Goal: Information Seeking & Learning: Learn about a topic

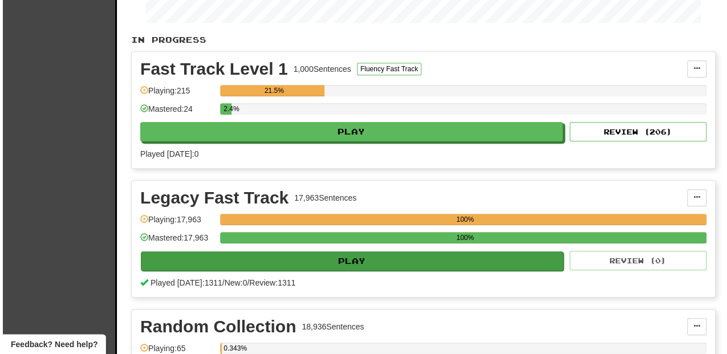
scroll to position [228, 0]
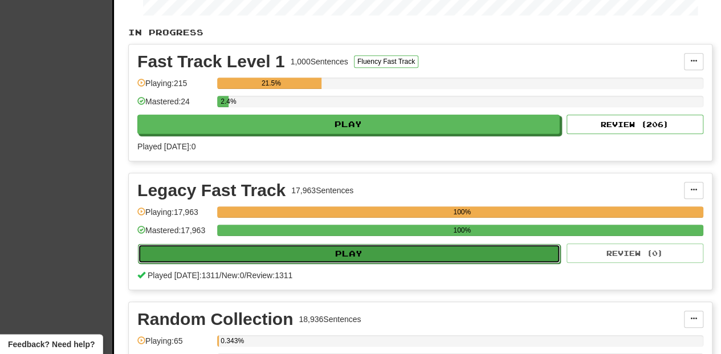
click at [353, 250] on button "Play" at bounding box center [349, 253] width 422 height 19
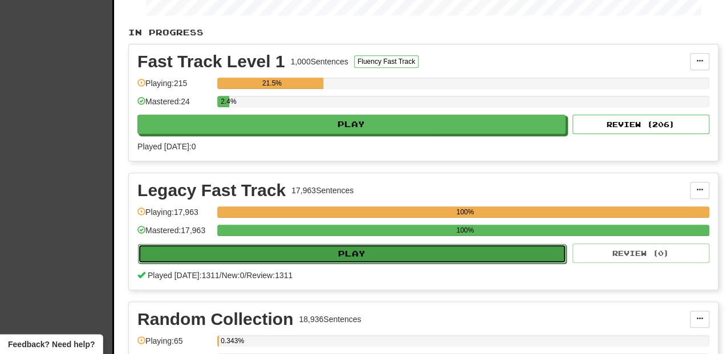
select select "**"
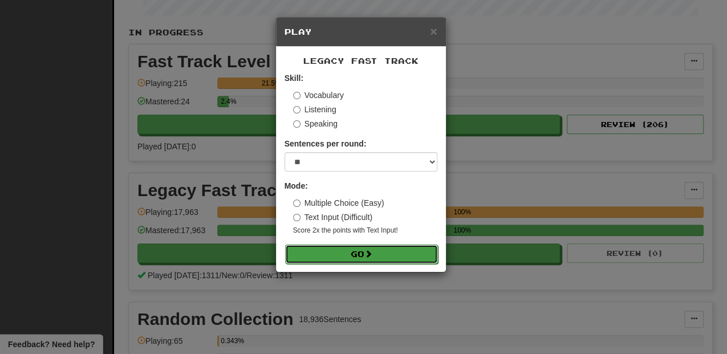
click at [369, 256] on span at bounding box center [368, 254] width 8 height 8
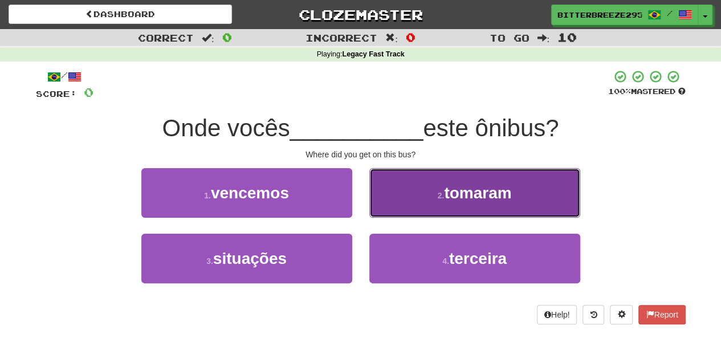
click at [382, 207] on button "2 . tomaram" at bounding box center [474, 193] width 211 height 50
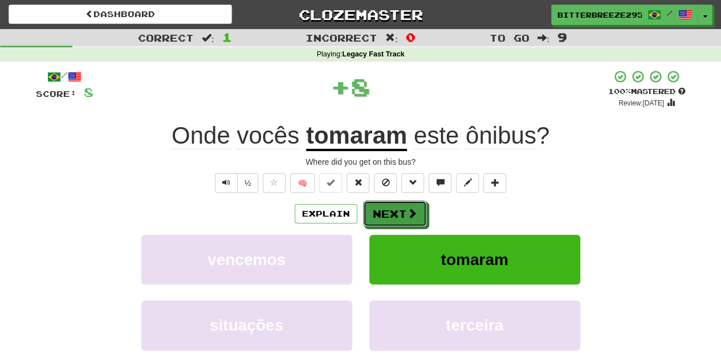
click at [382, 207] on button "Next" at bounding box center [395, 214] width 64 height 26
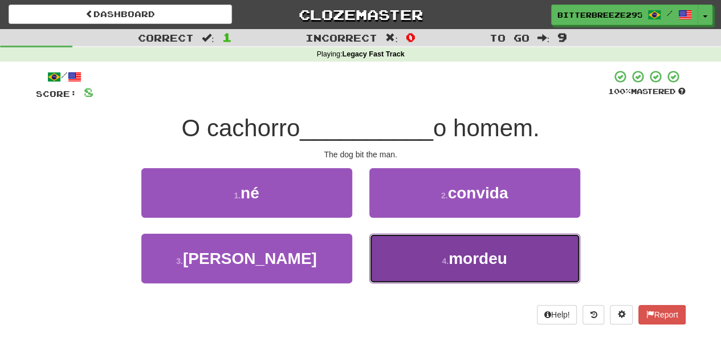
click at [385, 250] on button "4 . mordeu" at bounding box center [474, 259] width 211 height 50
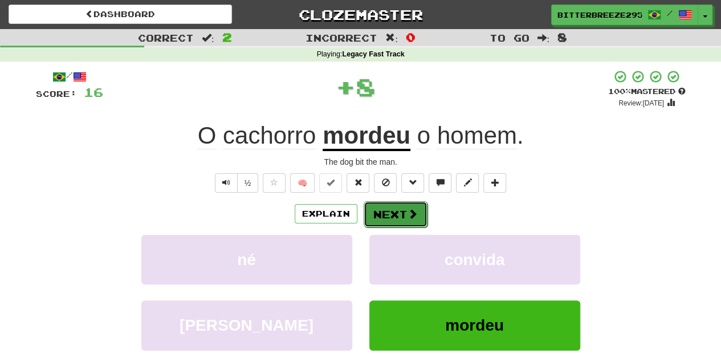
click at [381, 214] on button "Next" at bounding box center [396, 214] width 64 height 26
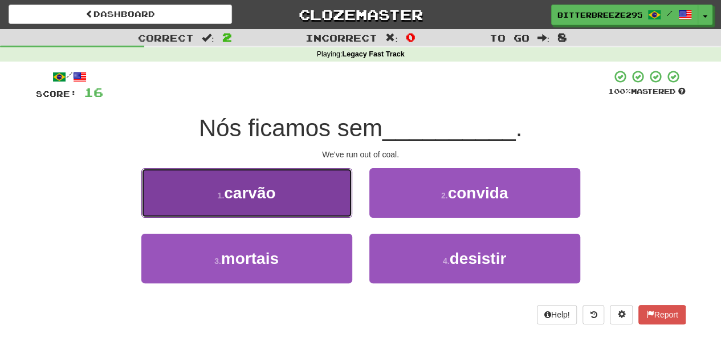
click at [316, 201] on button "1 . carvão" at bounding box center [246, 193] width 211 height 50
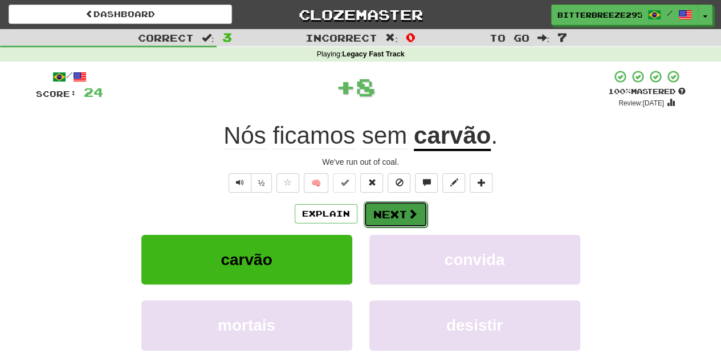
click at [377, 207] on button "Next" at bounding box center [396, 214] width 64 height 26
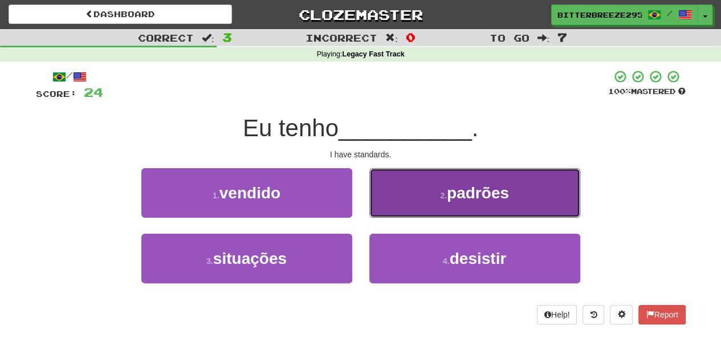
click at [414, 204] on button "2 . padrões" at bounding box center [474, 193] width 211 height 50
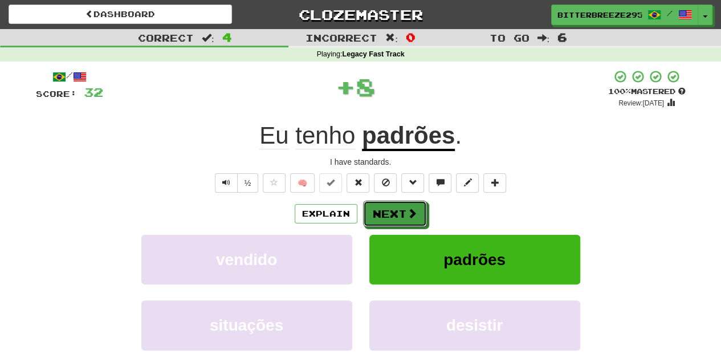
click at [414, 204] on button "Next" at bounding box center [395, 214] width 64 height 26
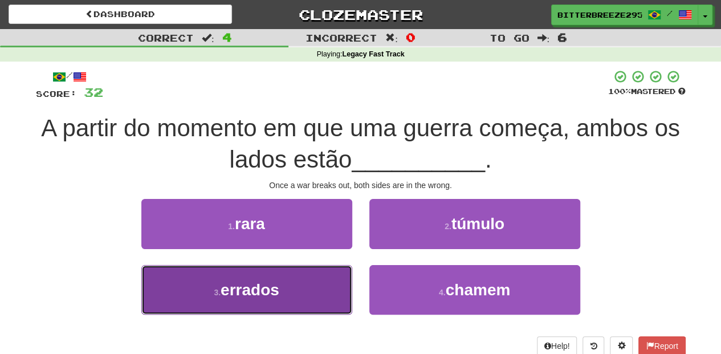
click at [321, 287] on button "3 . errados" at bounding box center [246, 290] width 211 height 50
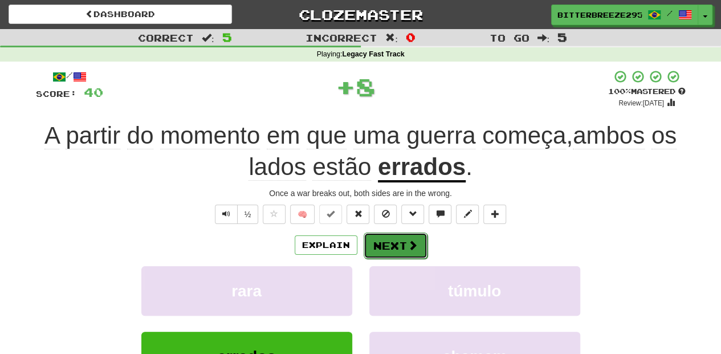
click at [382, 251] on button "Next" at bounding box center [396, 246] width 64 height 26
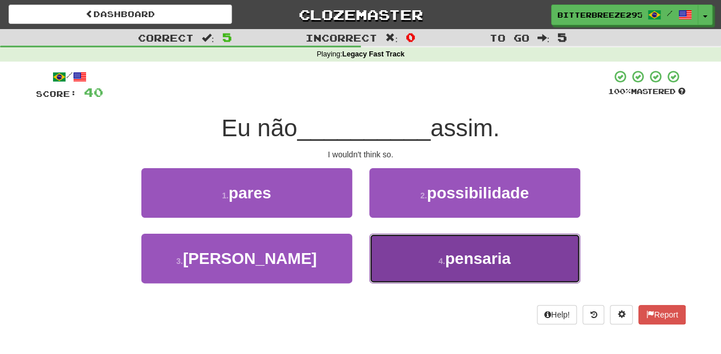
click at [398, 256] on button "4 . pensaria" at bounding box center [474, 259] width 211 height 50
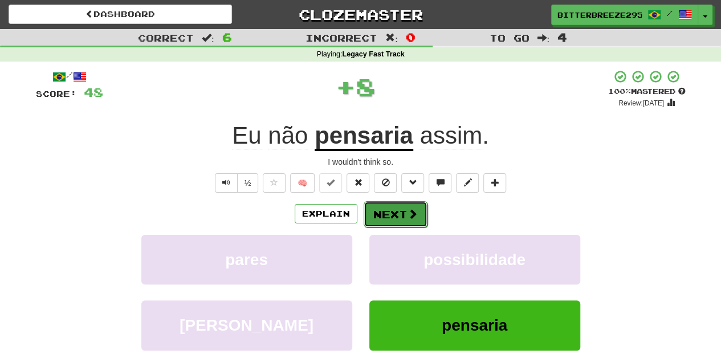
click at [382, 217] on button "Next" at bounding box center [396, 214] width 64 height 26
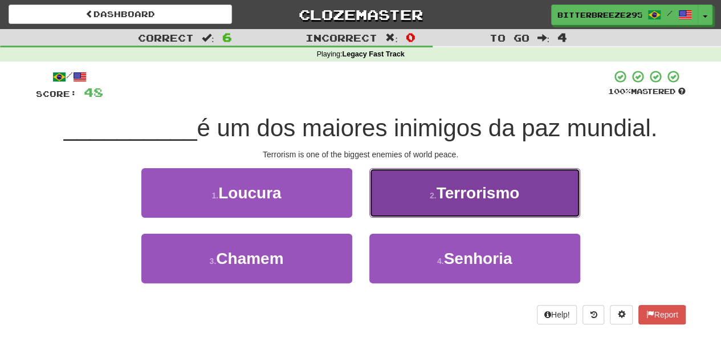
click at [401, 208] on button "2 . Terrorismo" at bounding box center [474, 193] width 211 height 50
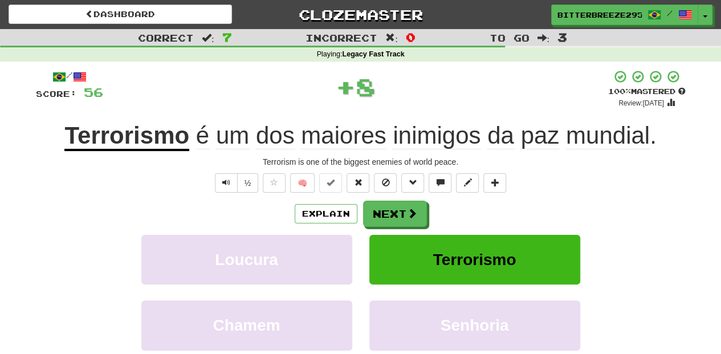
click at [401, 208] on button "Next" at bounding box center [395, 214] width 64 height 26
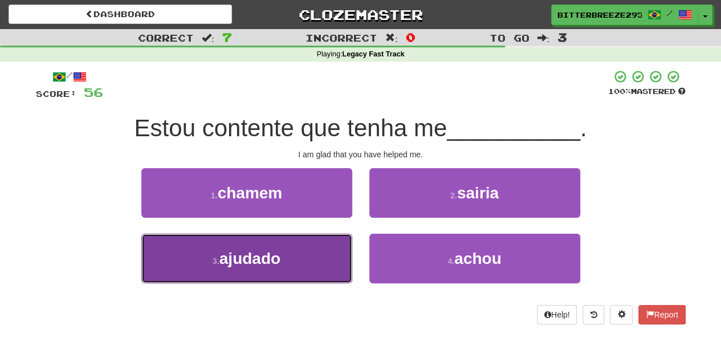
click at [316, 250] on button "3 . ajudado" at bounding box center [246, 259] width 211 height 50
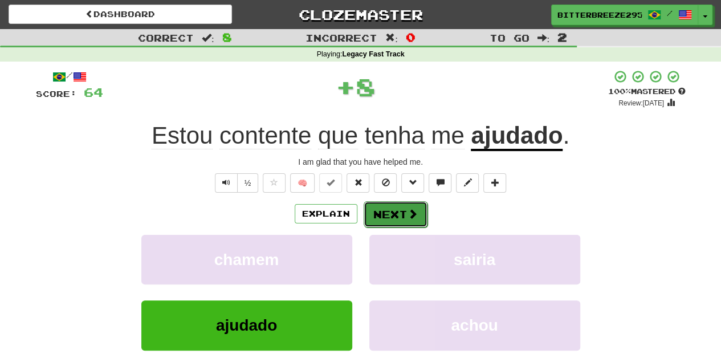
click at [382, 216] on button "Next" at bounding box center [396, 214] width 64 height 26
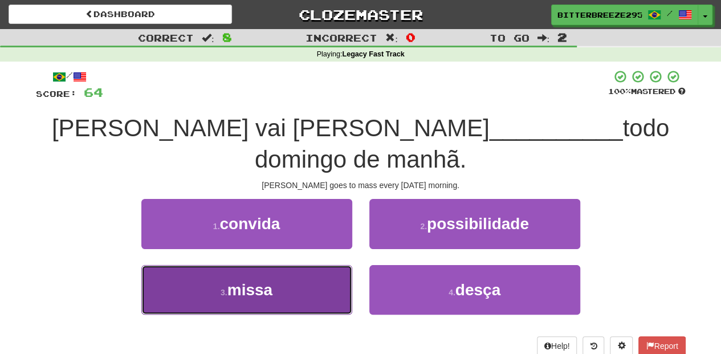
click at [328, 265] on button "3 . missa" at bounding box center [246, 290] width 211 height 50
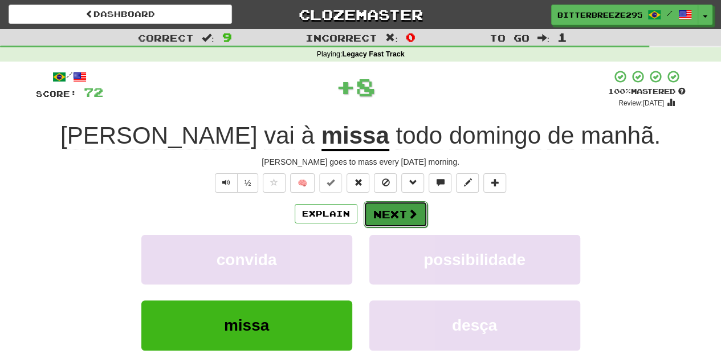
click at [388, 217] on button "Next" at bounding box center [396, 214] width 64 height 26
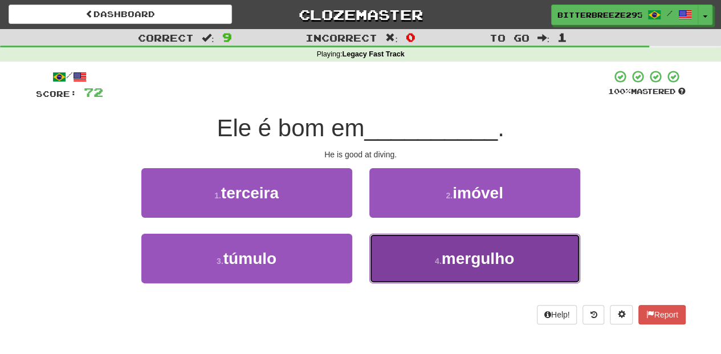
click at [394, 251] on button "4 . mergulho" at bounding box center [474, 259] width 211 height 50
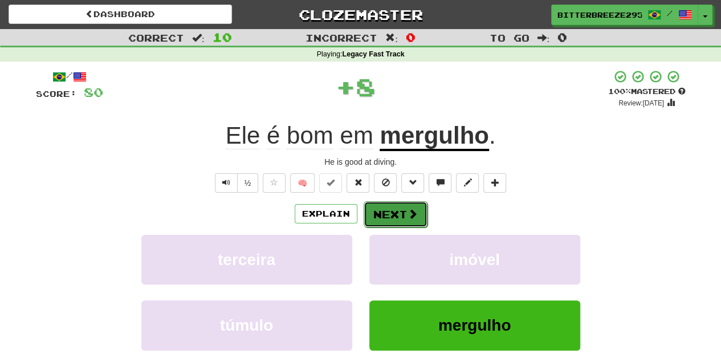
click at [392, 211] on button "Next" at bounding box center [396, 214] width 64 height 26
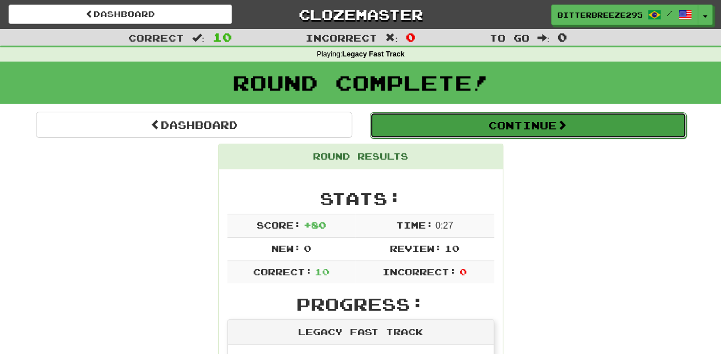
click at [426, 130] on button "Continue" at bounding box center [528, 125] width 316 height 26
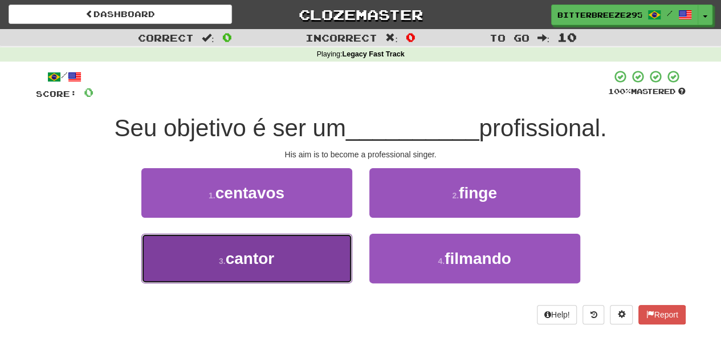
click at [317, 262] on button "3 . cantor" at bounding box center [246, 259] width 211 height 50
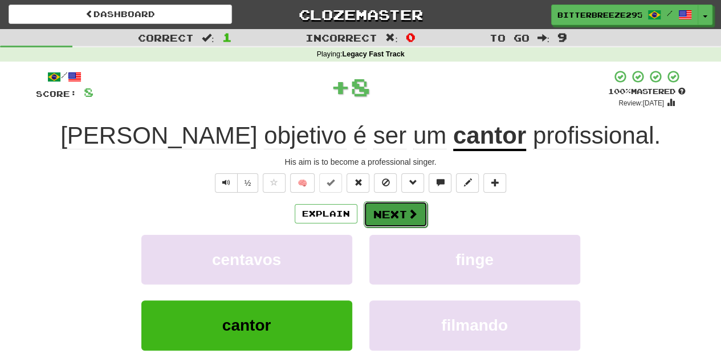
click at [390, 220] on button "Next" at bounding box center [396, 214] width 64 height 26
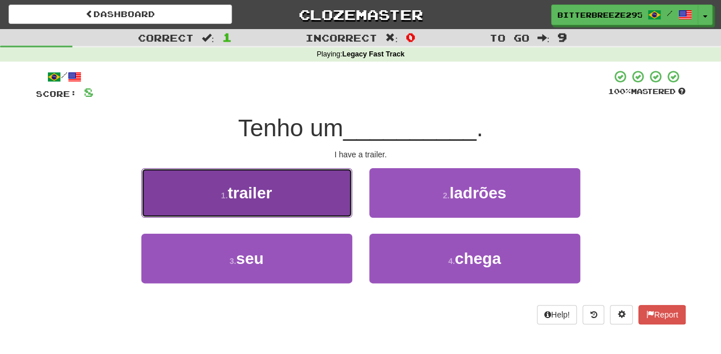
click at [292, 188] on button "1 . trailer" at bounding box center [246, 193] width 211 height 50
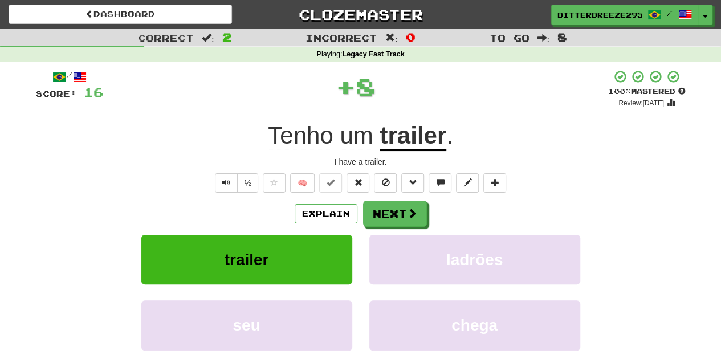
click at [355, 203] on div "Explain Next" at bounding box center [361, 214] width 650 height 26
click at [370, 205] on button "Next" at bounding box center [396, 214] width 64 height 26
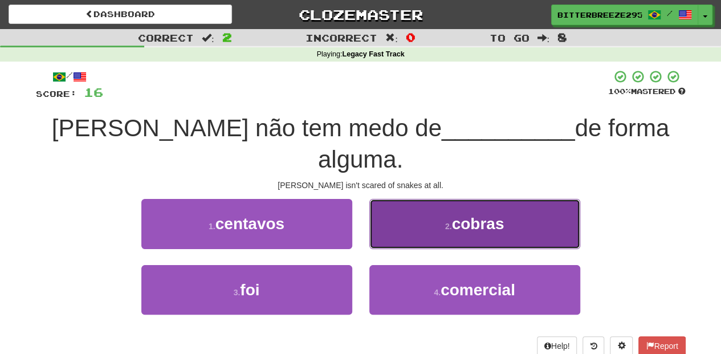
click at [373, 212] on button "2 . cobras" at bounding box center [474, 224] width 211 height 50
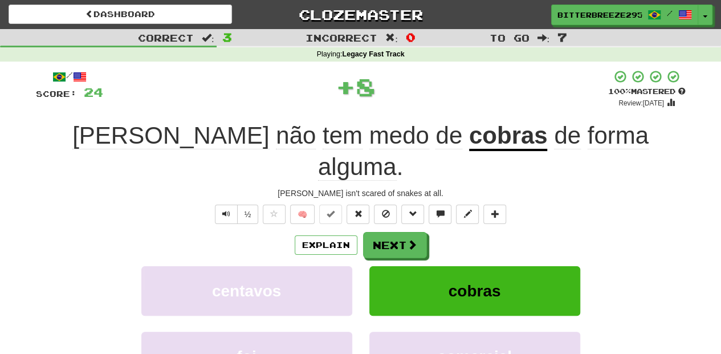
click at [373, 232] on button "Next" at bounding box center [395, 245] width 64 height 26
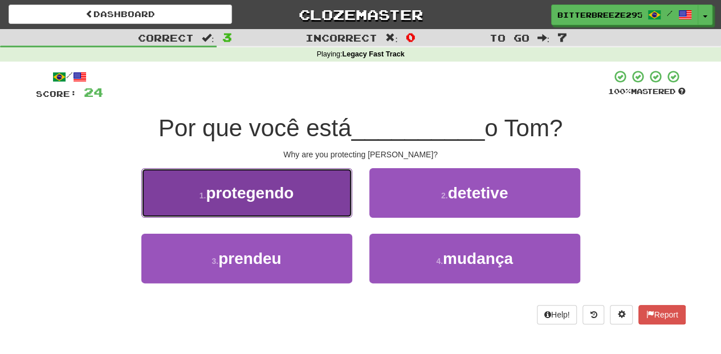
click at [324, 205] on button "1 . protegendo" at bounding box center [246, 193] width 211 height 50
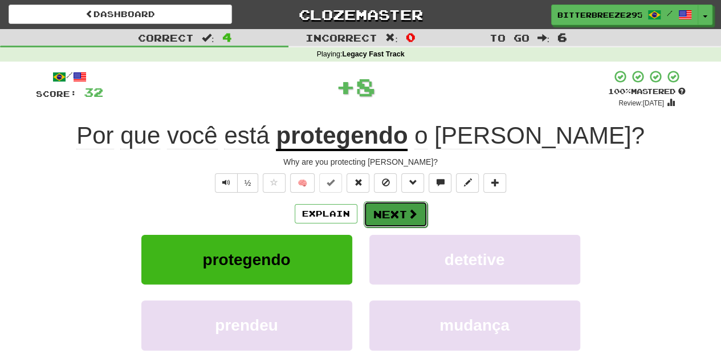
click at [396, 217] on button "Next" at bounding box center [396, 214] width 64 height 26
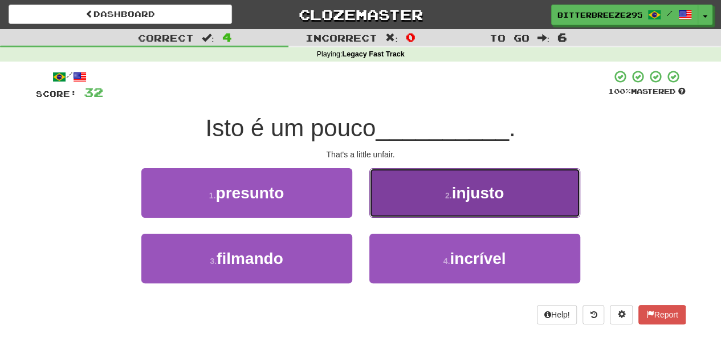
click at [398, 205] on button "2 . injusto" at bounding box center [474, 193] width 211 height 50
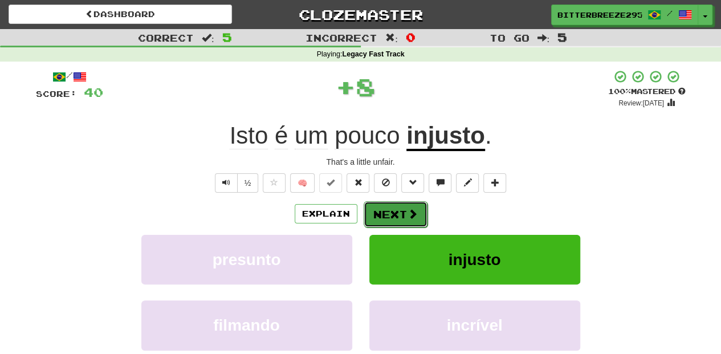
click at [398, 205] on button "Next" at bounding box center [396, 214] width 64 height 26
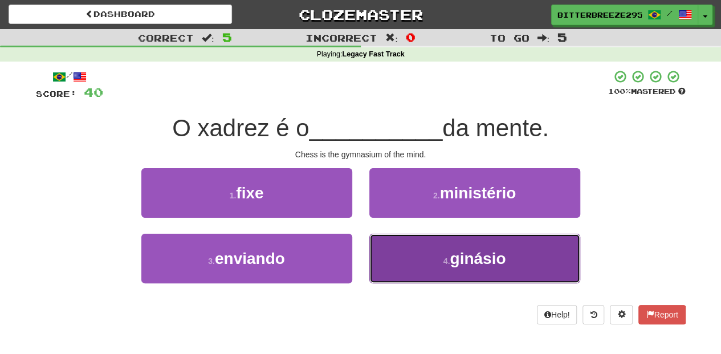
click at [407, 255] on button "4 . ginásio" at bounding box center [474, 259] width 211 height 50
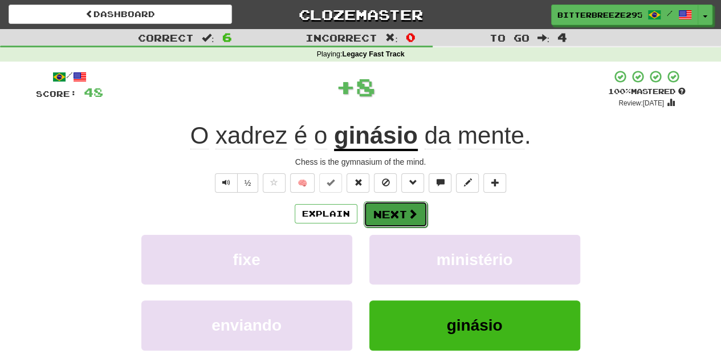
click at [404, 219] on button "Next" at bounding box center [396, 214] width 64 height 26
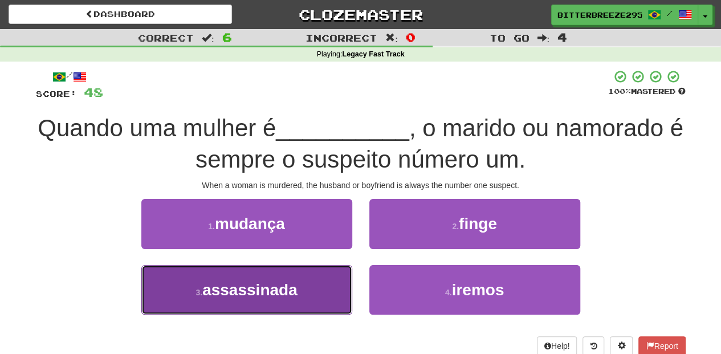
click at [312, 282] on button "3 . assassinada" at bounding box center [246, 290] width 211 height 50
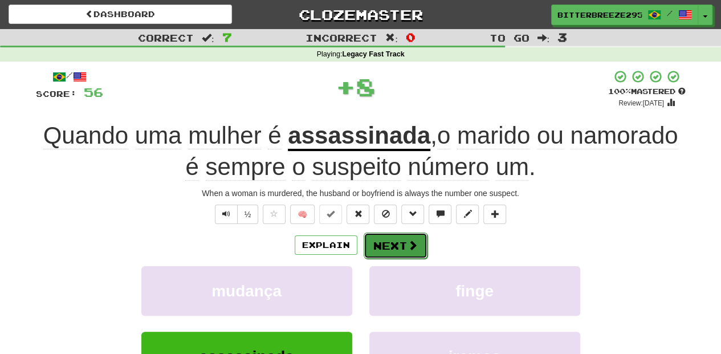
click at [390, 247] on button "Next" at bounding box center [396, 246] width 64 height 26
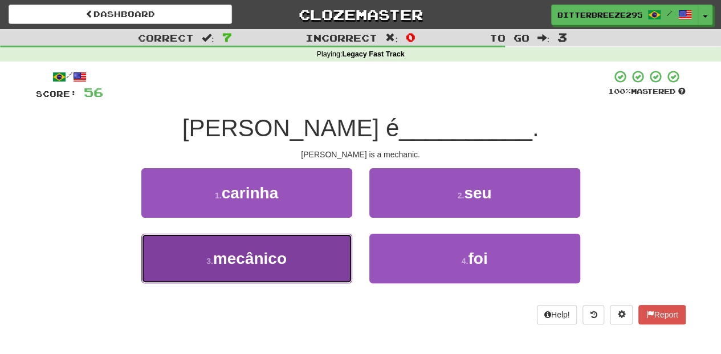
click at [315, 269] on button "3 . mecânico" at bounding box center [246, 259] width 211 height 50
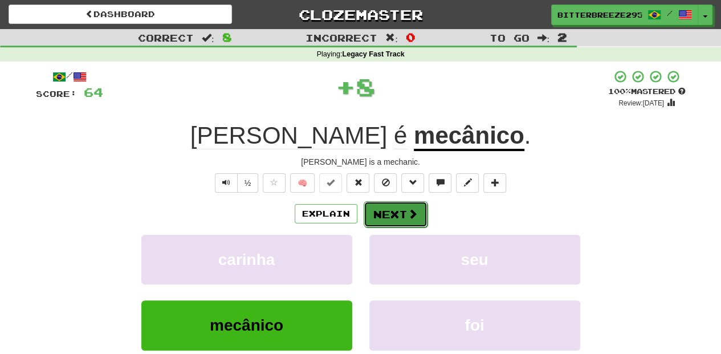
click at [383, 218] on button "Next" at bounding box center [396, 214] width 64 height 26
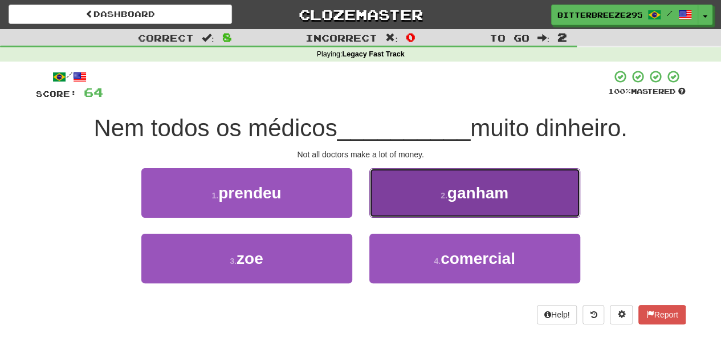
click at [392, 211] on button "2 . ganham" at bounding box center [474, 193] width 211 height 50
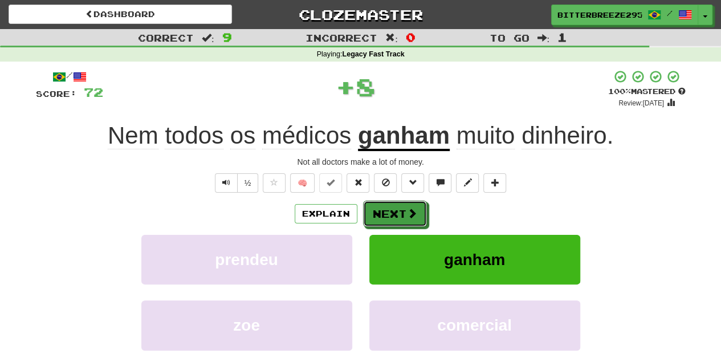
click at [392, 211] on button "Next" at bounding box center [395, 214] width 64 height 26
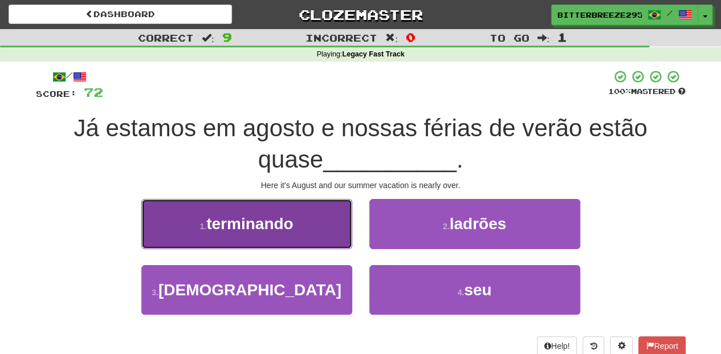
click at [325, 237] on button "1 . terminando" at bounding box center [246, 224] width 211 height 50
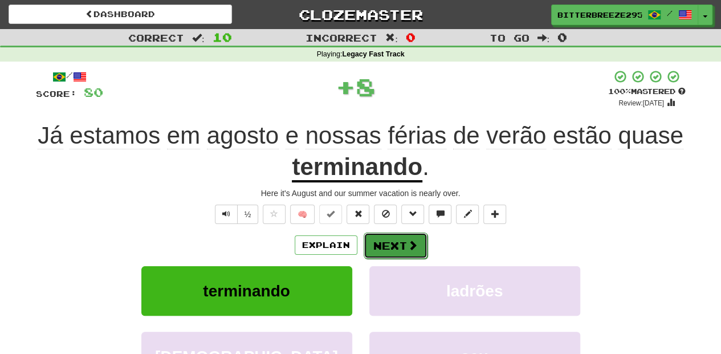
click at [380, 241] on button "Next" at bounding box center [396, 246] width 64 height 26
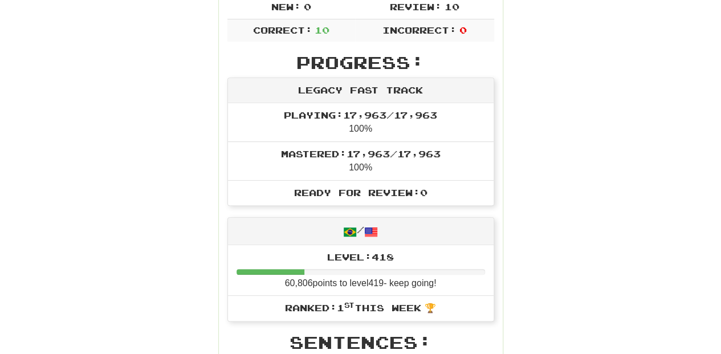
scroll to position [228, 0]
